Goal: Task Accomplishment & Management: Use online tool/utility

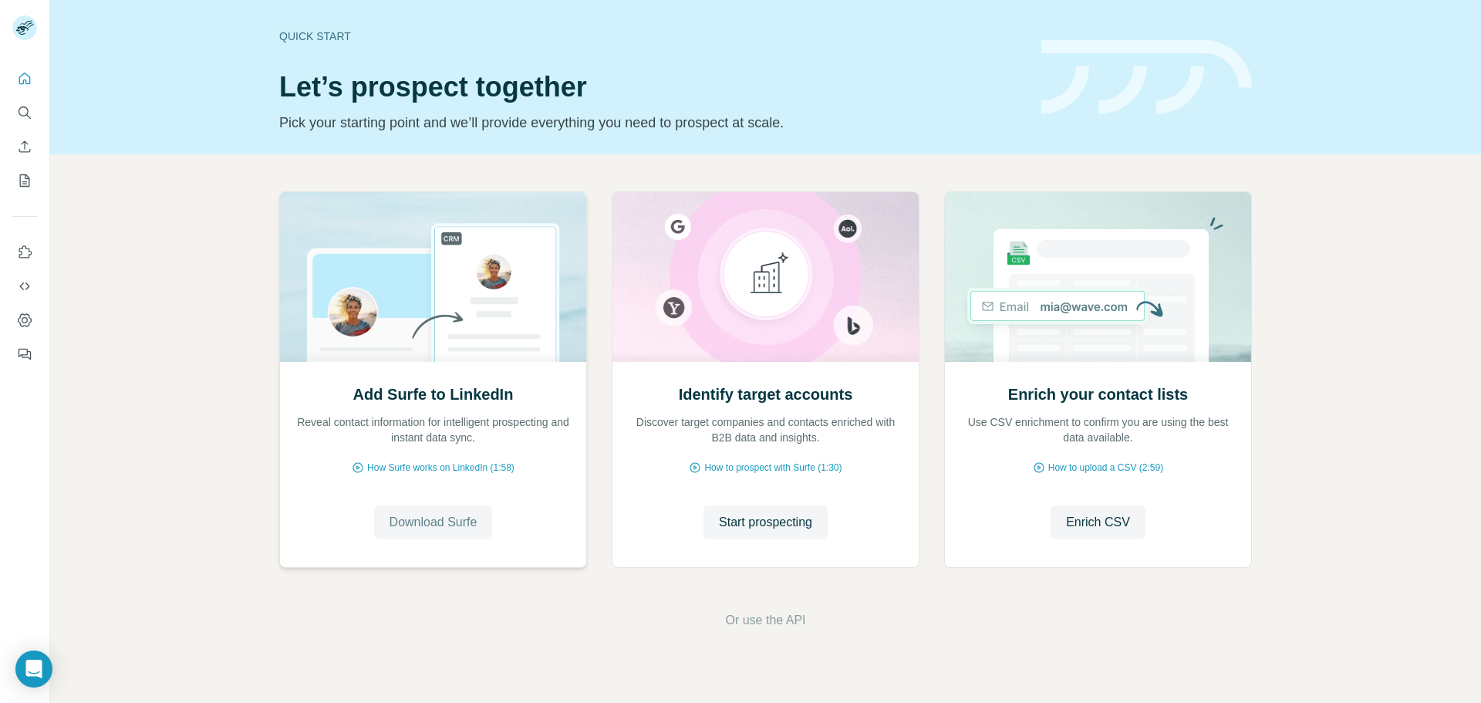
click at [446, 524] on span "Download Surfe" at bounding box center [434, 522] width 88 height 19
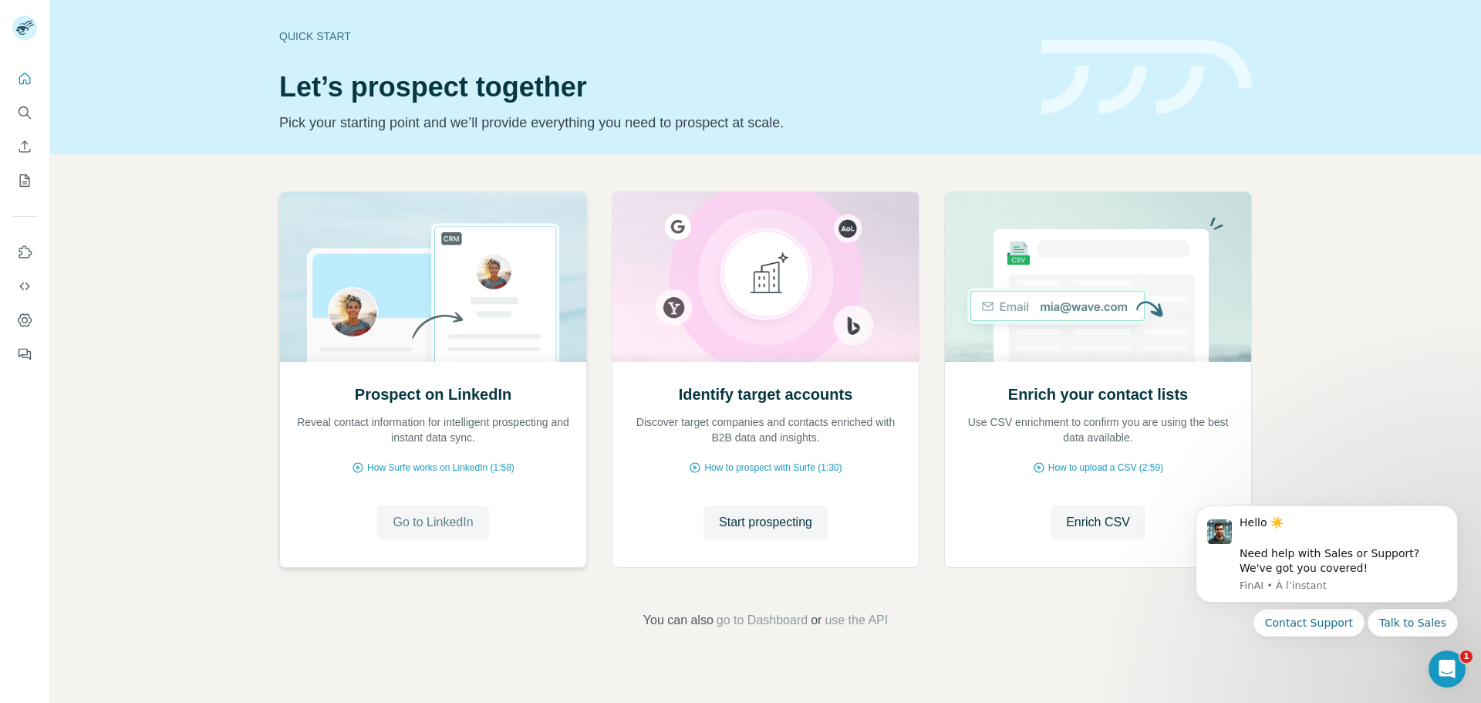
click at [433, 518] on span "Go to LinkedIn" at bounding box center [433, 522] width 80 height 19
click at [25, 75] on icon "Quick start" at bounding box center [24, 78] width 15 height 15
click at [26, 316] on icon "Dashboard" at bounding box center [24, 319] width 15 height 15
click at [1455, 513] on icon "Dismiss notification" at bounding box center [1454, 510] width 8 height 8
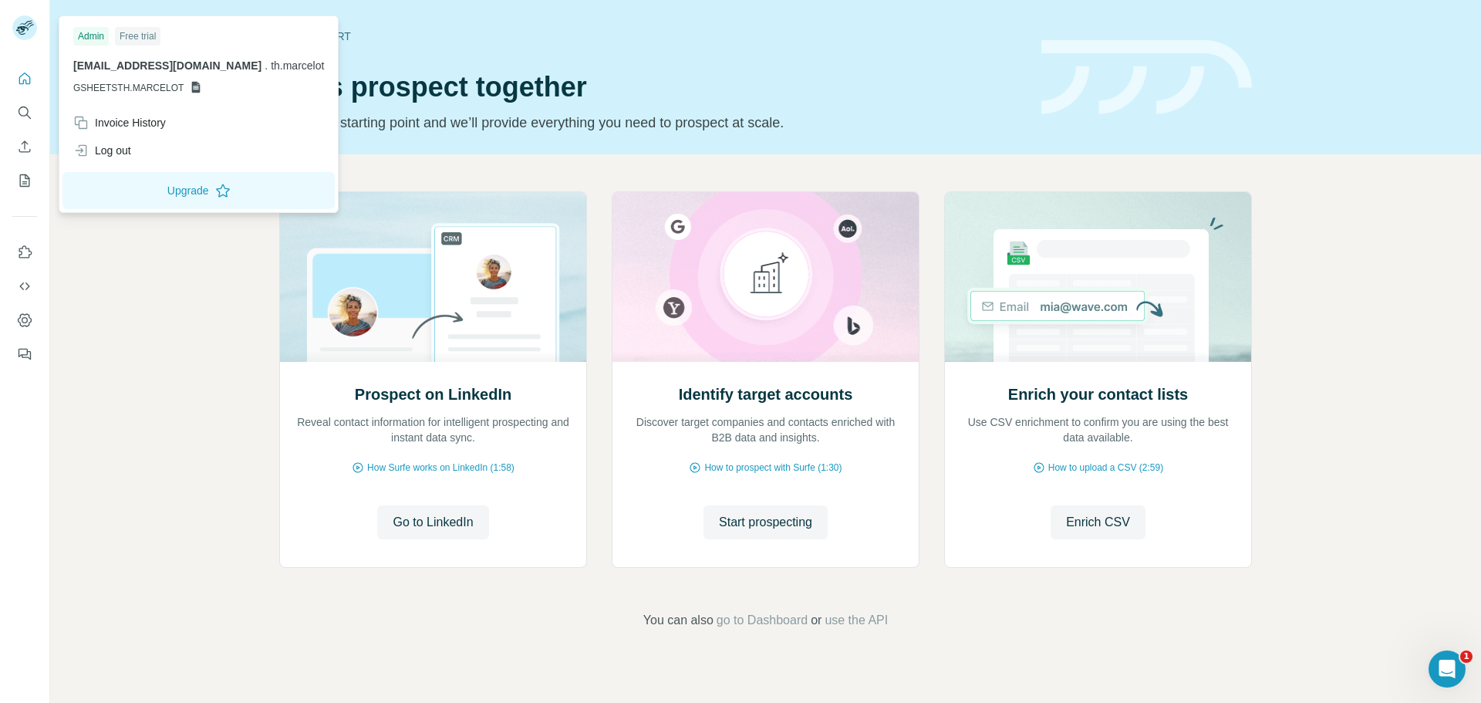
click at [32, 42] on div at bounding box center [24, 29] width 25 height 28
click at [1093, 525] on span "Enrich CSV" at bounding box center [1098, 522] width 64 height 19
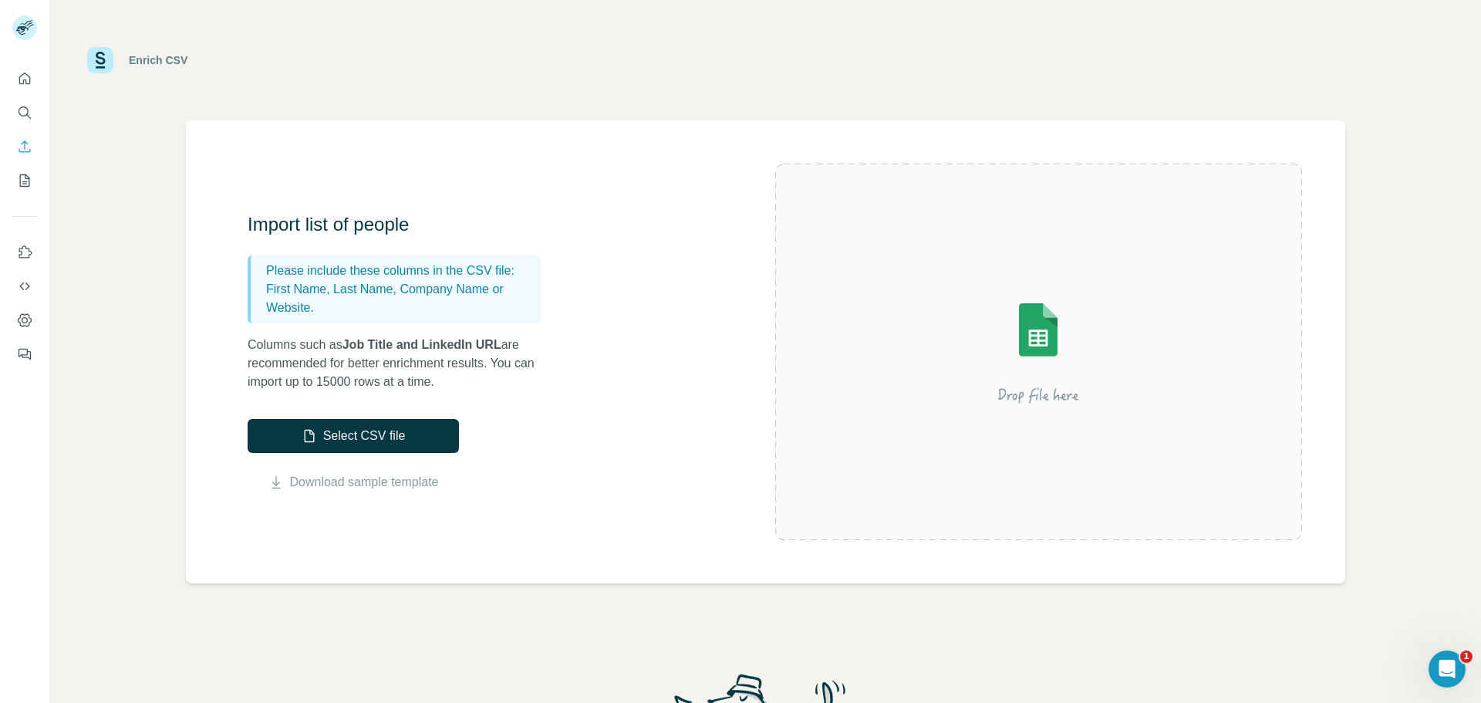
click at [325, 588] on div "Enrich CSV Import list of people Please include these columns in the CSV file: …" at bounding box center [765, 351] width 1431 height 703
click at [25, 251] on icon "Use Surfe on LinkedIn" at bounding box center [24, 252] width 15 height 15
click at [18, 190] on button "My lists" at bounding box center [24, 181] width 25 height 28
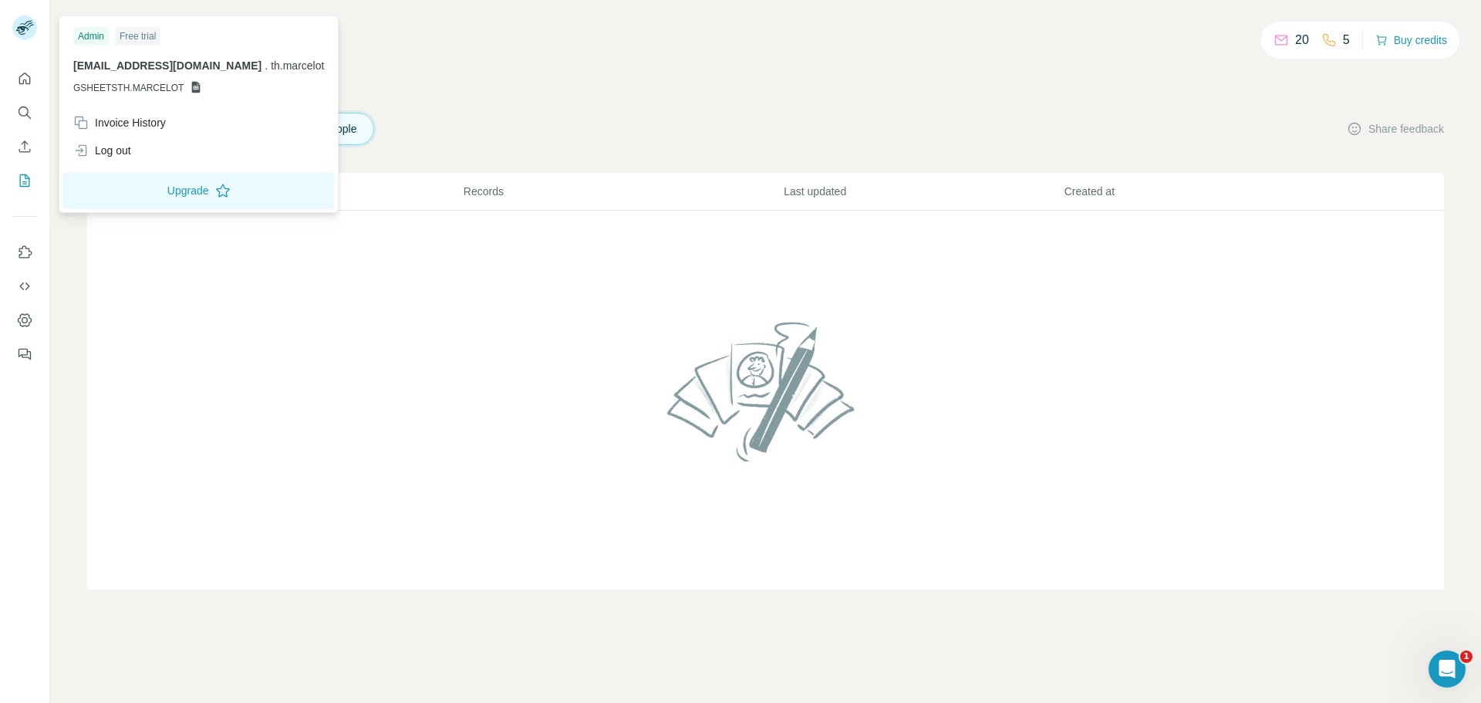
click at [21, 22] on rect at bounding box center [24, 27] width 25 height 25
click at [416, 60] on div "20 5 Buy credits" at bounding box center [765, 50] width 1357 height 26
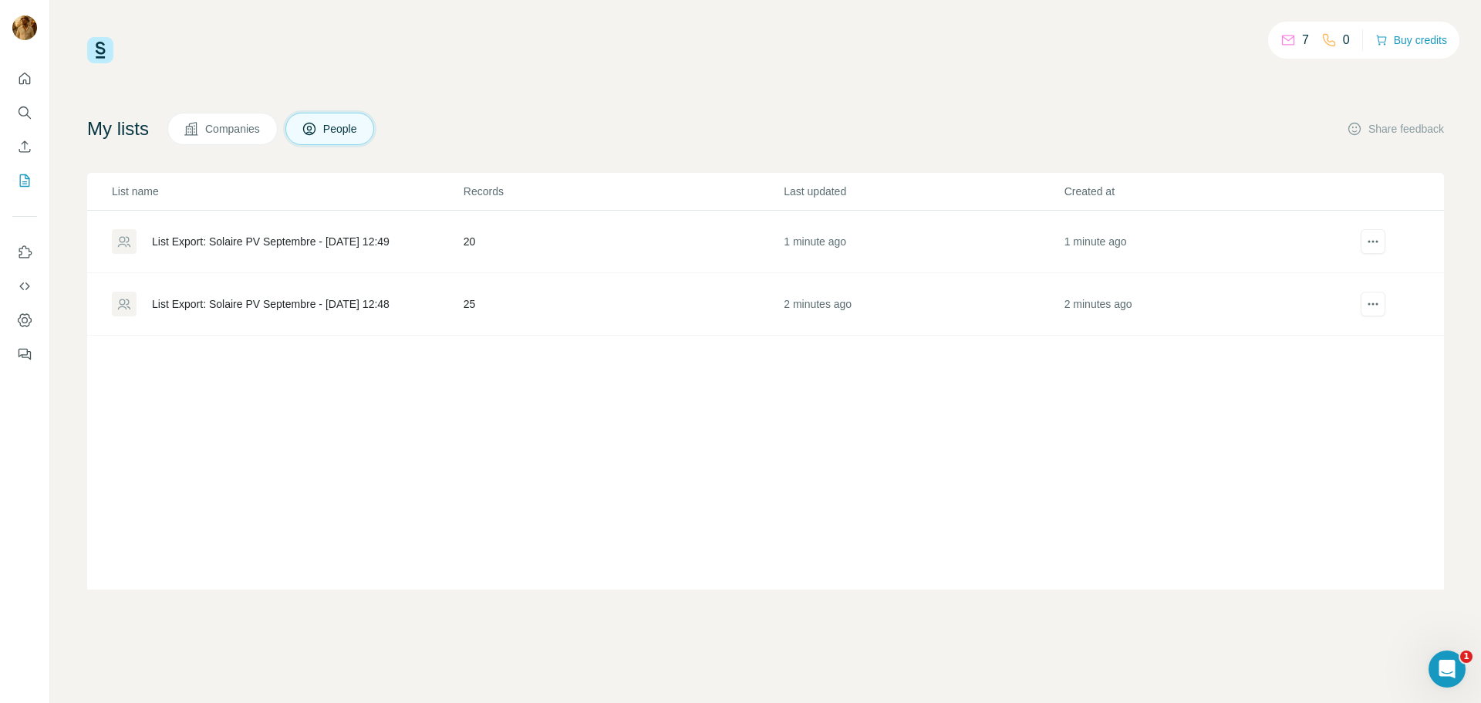
click at [329, 299] on div "List Export: Solaire PV Septembre - 04/10/2025 12:48" at bounding box center [271, 303] width 238 height 15
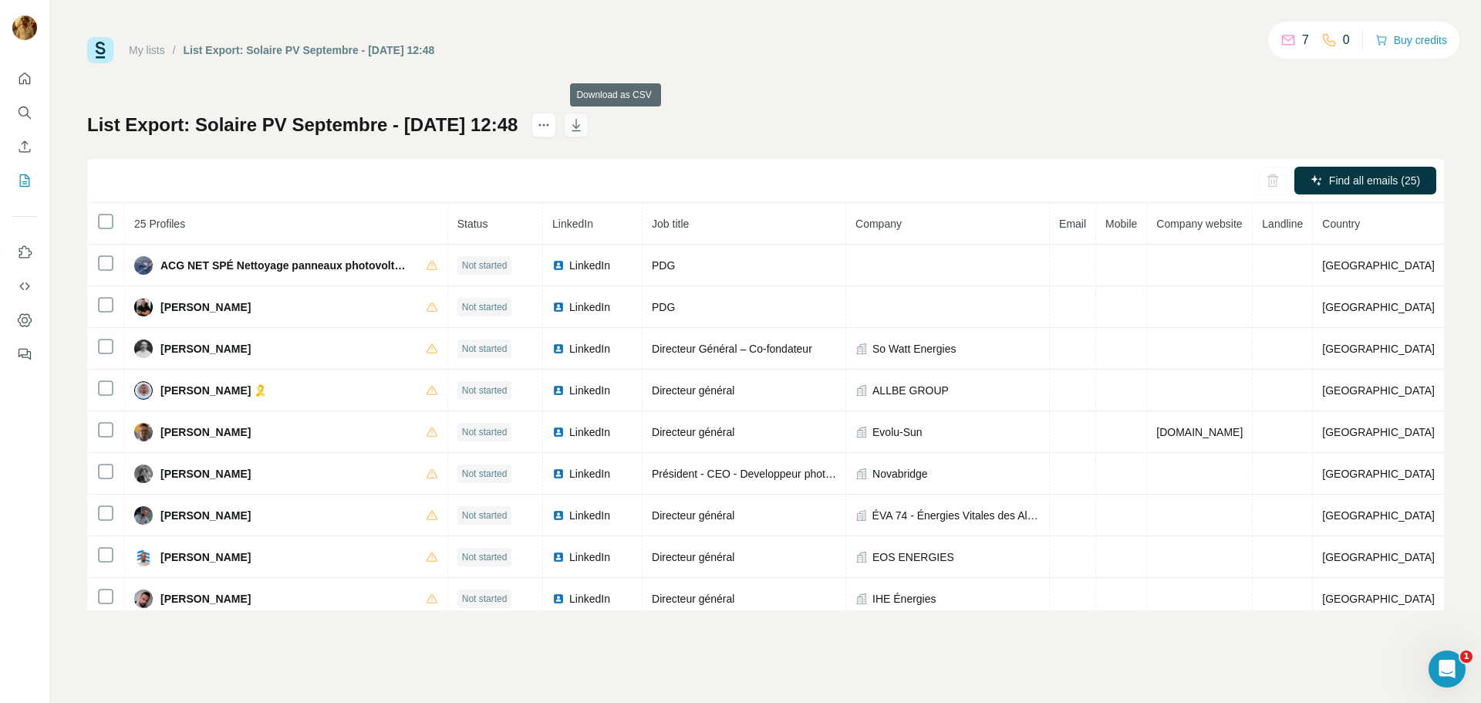
click at [584, 130] on icon "button" at bounding box center [576, 124] width 15 height 15
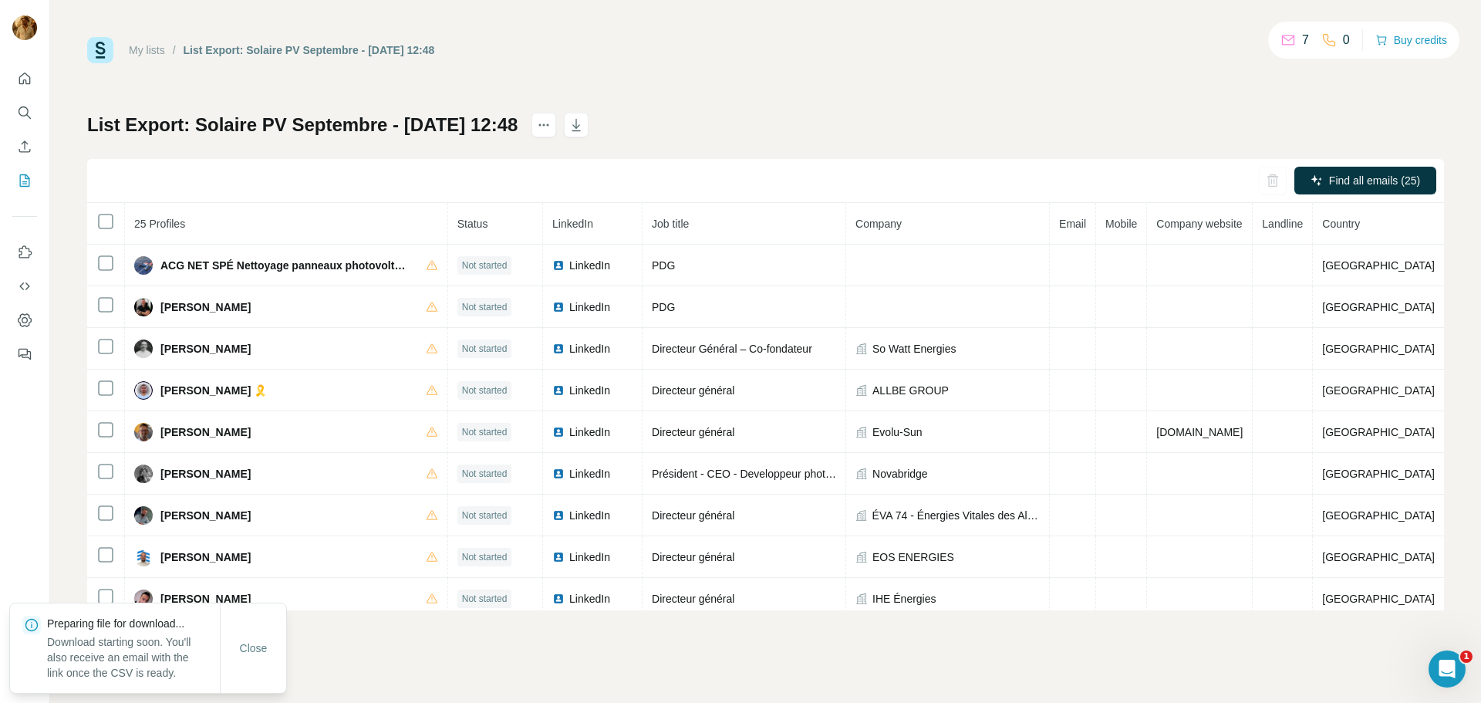
click at [141, 51] on link "My lists" at bounding box center [147, 50] width 36 height 12
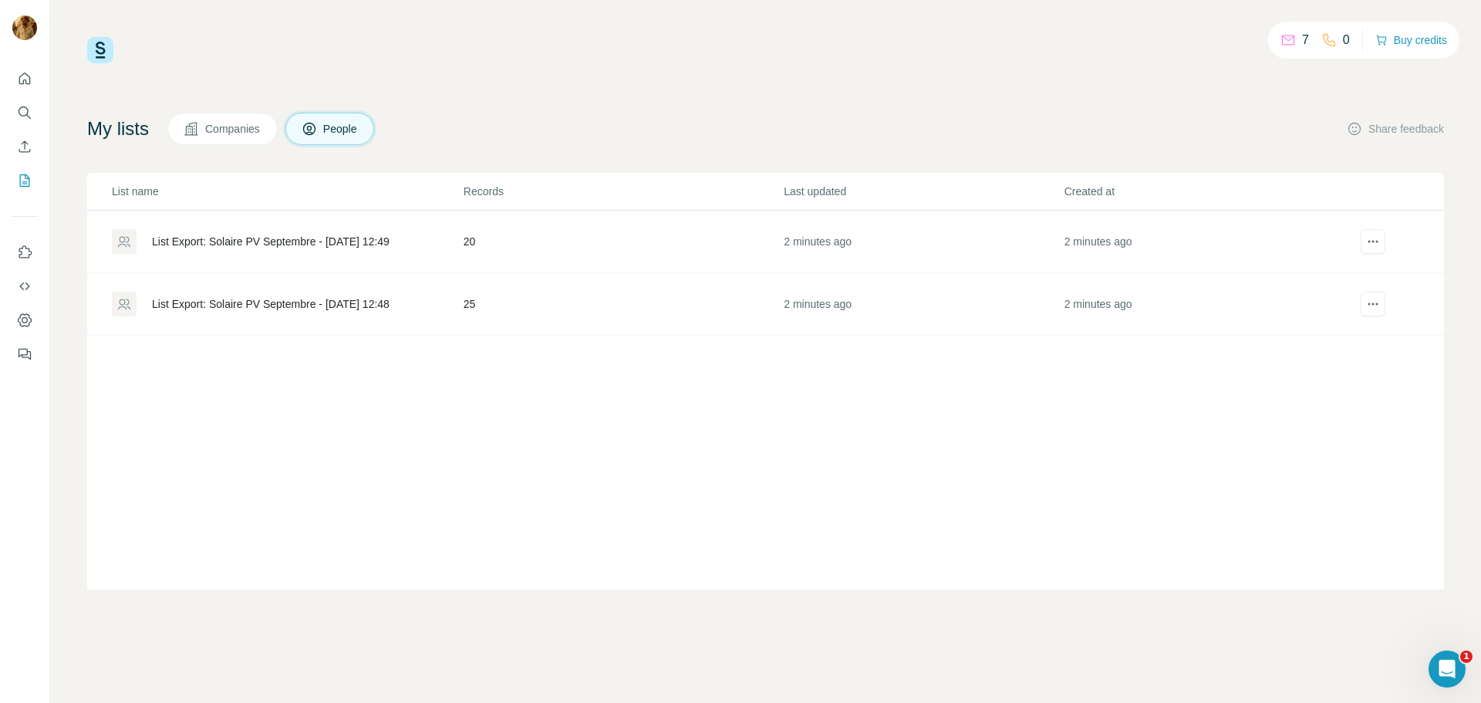
click at [390, 242] on div "List Export: Solaire PV Septembre - 04/10/2025 12:49" at bounding box center [271, 241] width 238 height 15
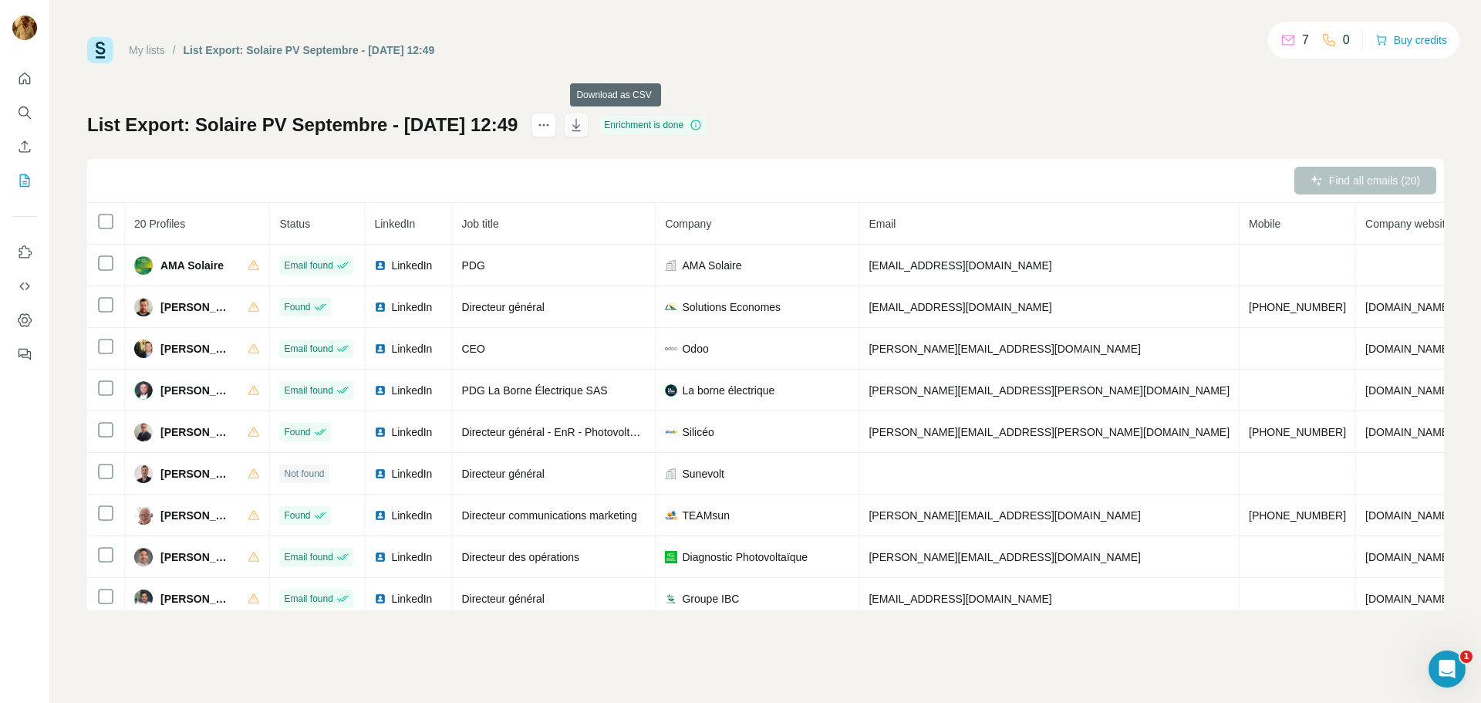
click at [584, 123] on icon "button" at bounding box center [576, 124] width 15 height 15
